Goal: Task Accomplishment & Management: Use online tool/utility

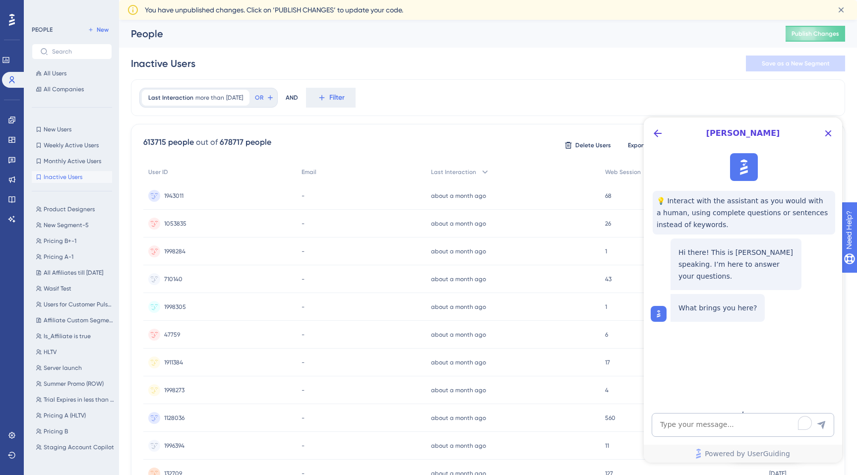
scroll to position [2139, 0]
click at [57, 75] on span "All Users" at bounding box center [55, 73] width 23 height 8
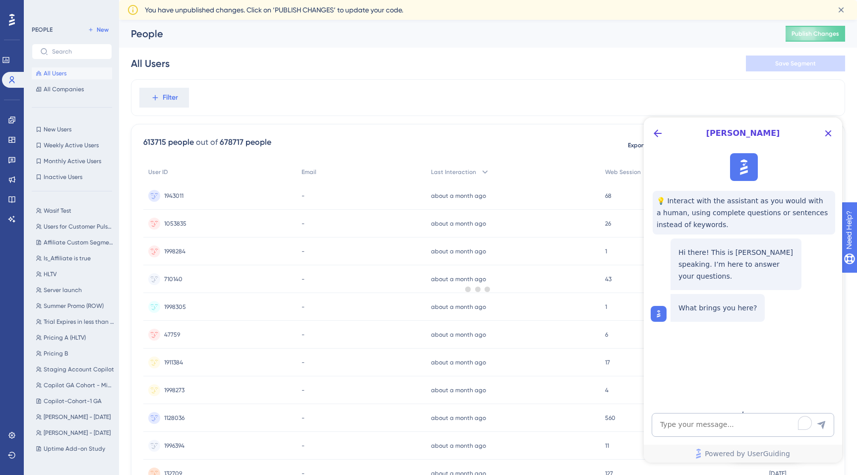
click at [173, 100] on div at bounding box center [478, 289] width 758 height 404
click at [163, 94] on div at bounding box center [478, 289] width 758 height 404
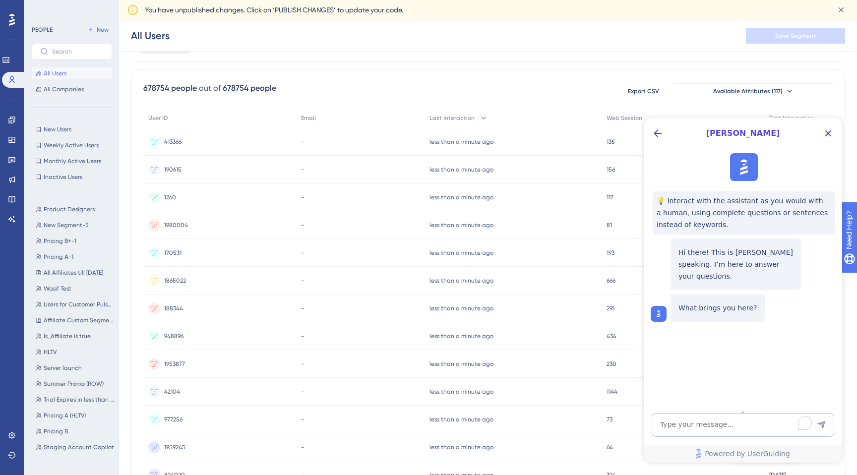
scroll to position [39, 0]
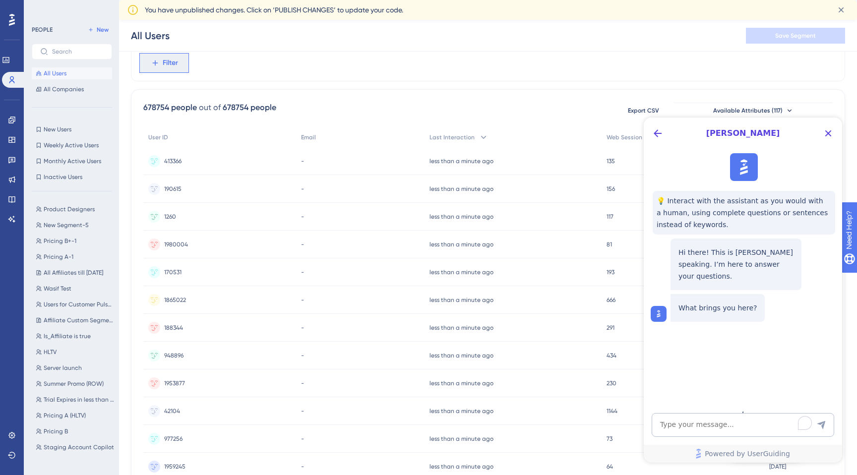
click at [175, 66] on span "Filter" at bounding box center [170, 63] width 15 height 12
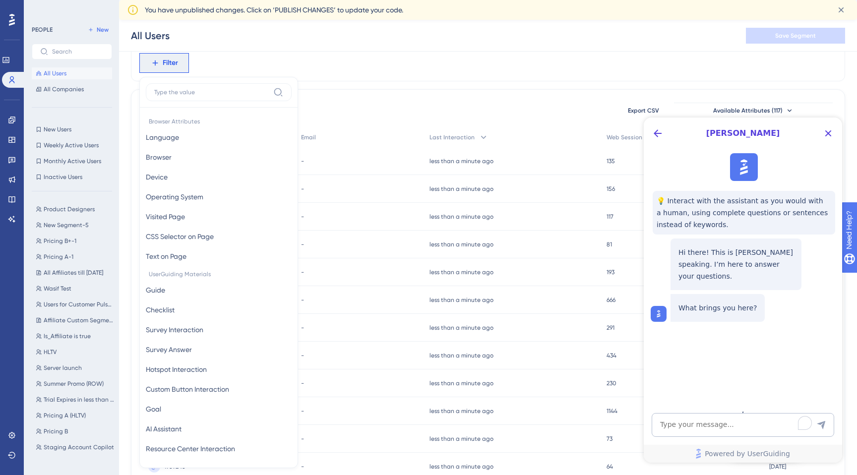
scroll to position [73, 0]
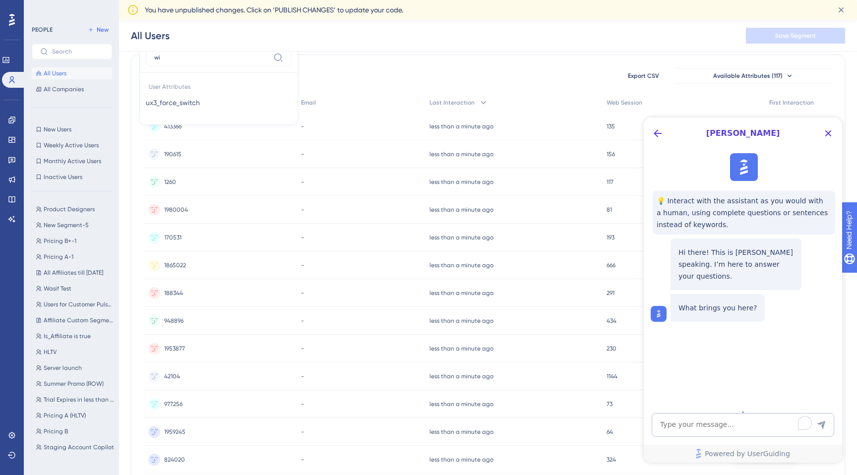
type input "w"
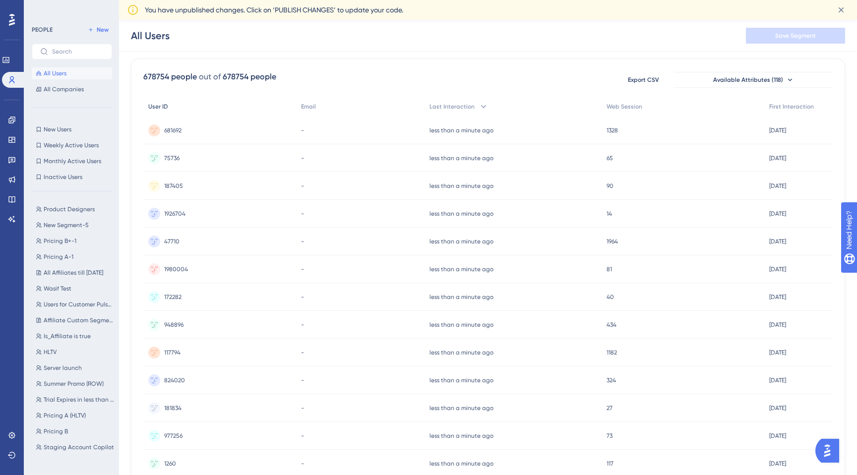
scroll to position [73, 0]
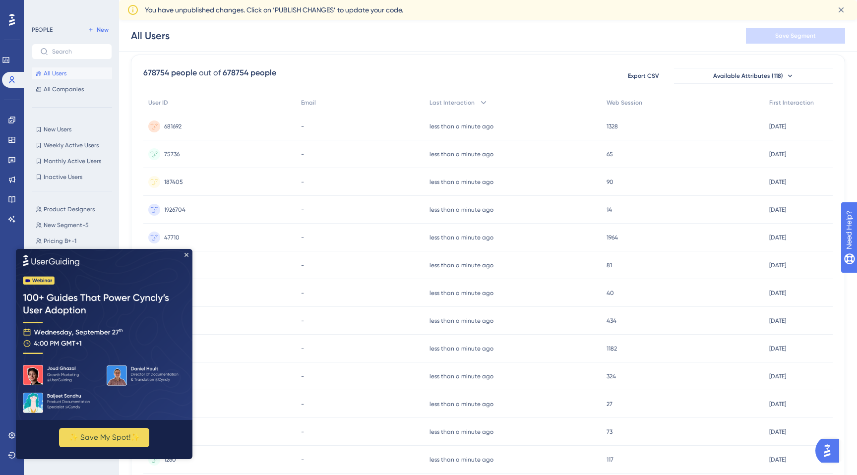
click at [184, 253] on img at bounding box center [104, 334] width 177 height 171
click at [188, 252] on icon "Close Preview" at bounding box center [187, 254] width 4 height 4
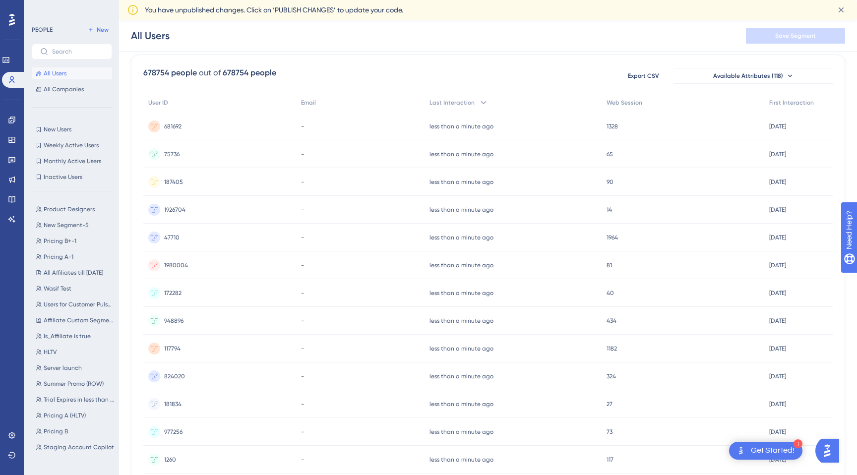
scroll to position [0, 0]
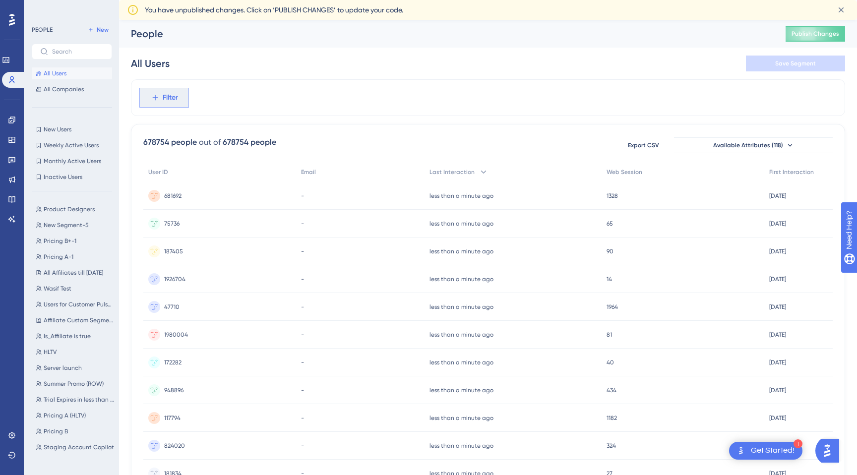
click at [179, 101] on button "Filter" at bounding box center [164, 98] width 50 height 20
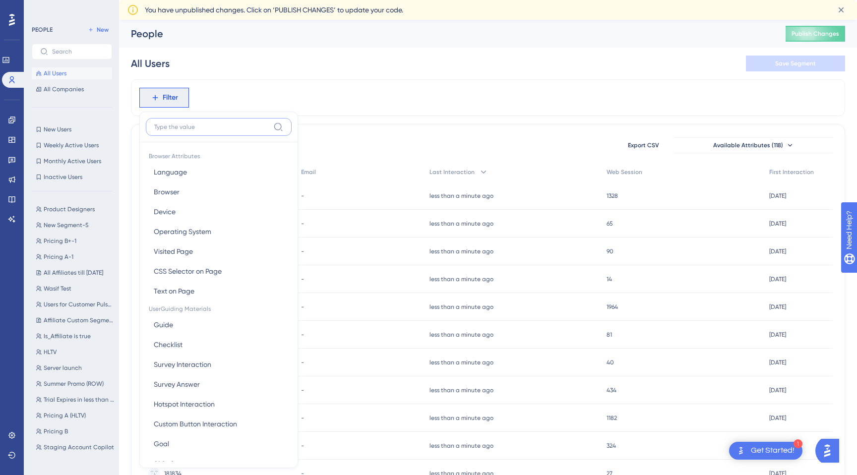
scroll to position [52, 0]
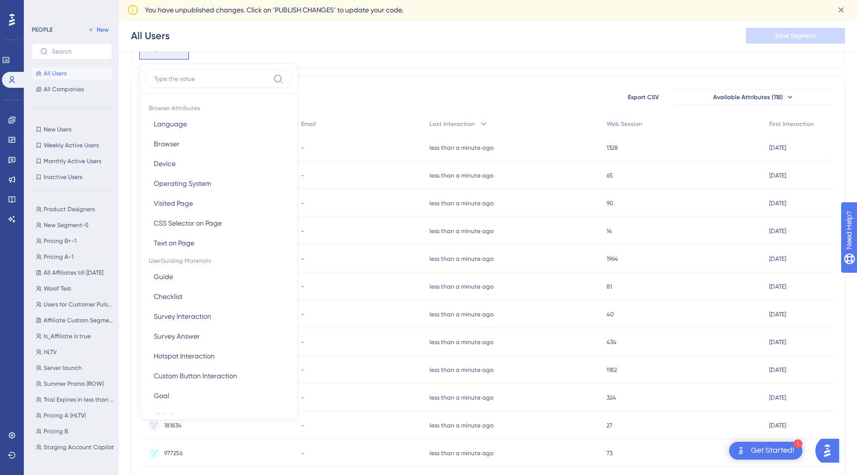
click at [201, 83] on label at bounding box center [219, 79] width 146 height 18
click at [201, 83] on input at bounding box center [211, 79] width 115 height 8
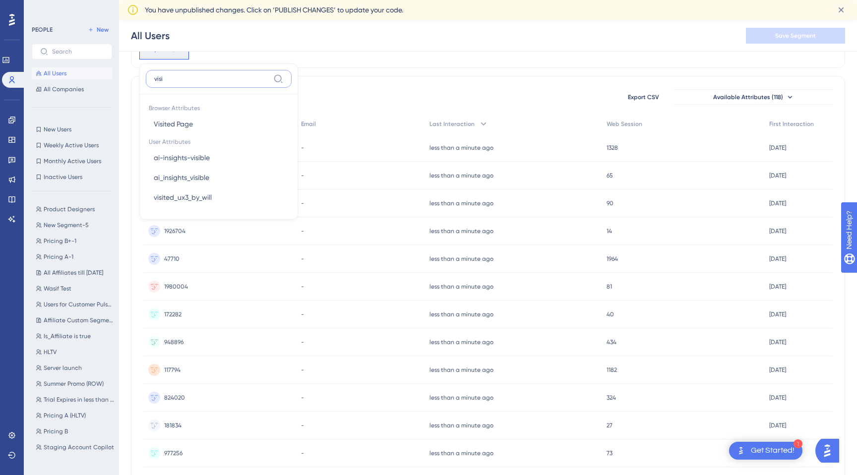
type input "visi"
click at [460, 41] on div "All Users Save Segment" at bounding box center [488, 36] width 738 height 32
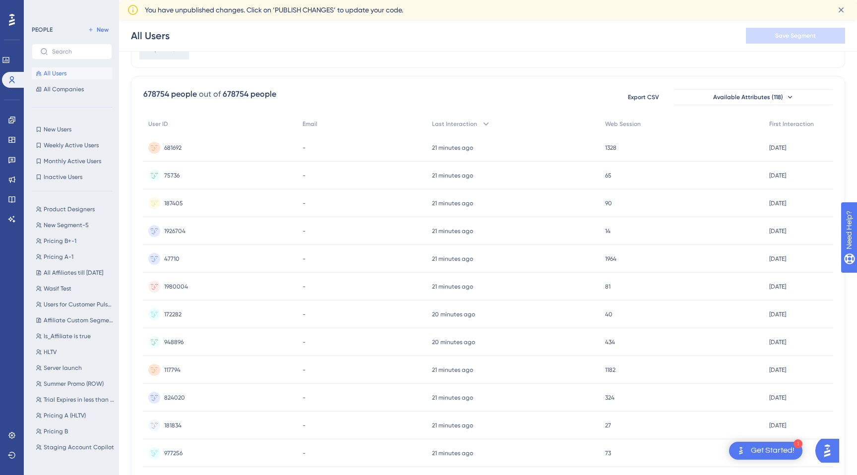
scroll to position [0, 0]
